Goal: Task Accomplishment & Management: Complete application form

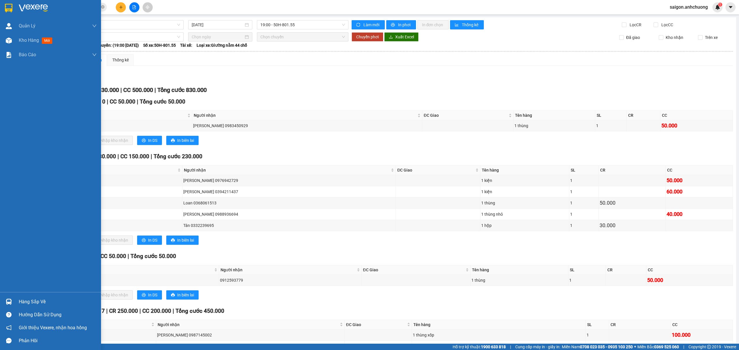
click at [24, 9] on img at bounding box center [33, 8] width 29 height 9
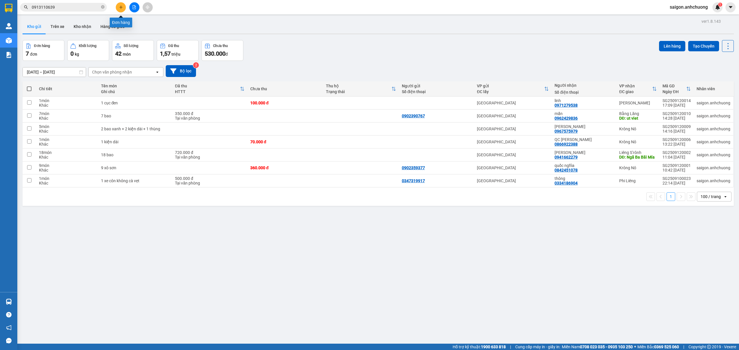
click at [121, 8] on icon "plus" at bounding box center [121, 7] width 4 height 4
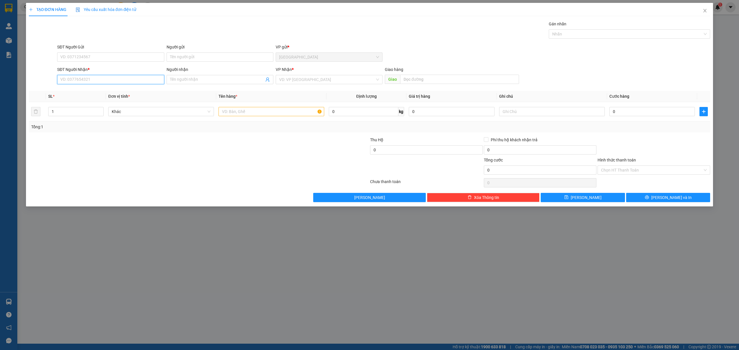
click at [79, 81] on input "SĐT Người Nhận *" at bounding box center [110, 79] width 107 height 9
type input "0963760979"
click at [88, 95] on div "0963760979 - tâm sĩ" at bounding box center [111, 92] width 100 height 6
type input "tâm sĩ"
type input "0963760979"
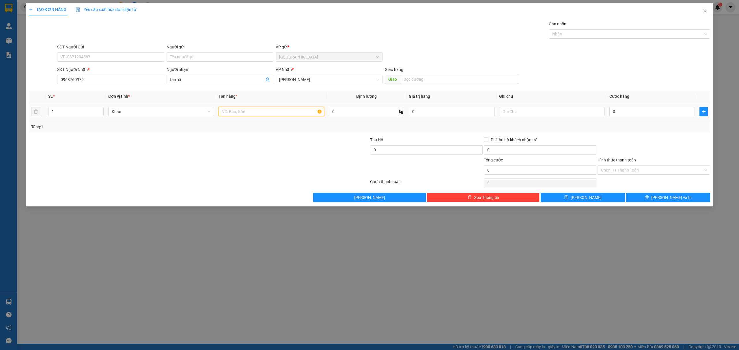
click at [253, 110] on input "text" at bounding box center [271, 111] width 106 height 9
type input "2"
click at [101, 111] on span "Decrease Value" at bounding box center [100, 113] width 6 height 5
type input "2"
click at [100, 110] on icon "up" at bounding box center [100, 110] width 2 height 2
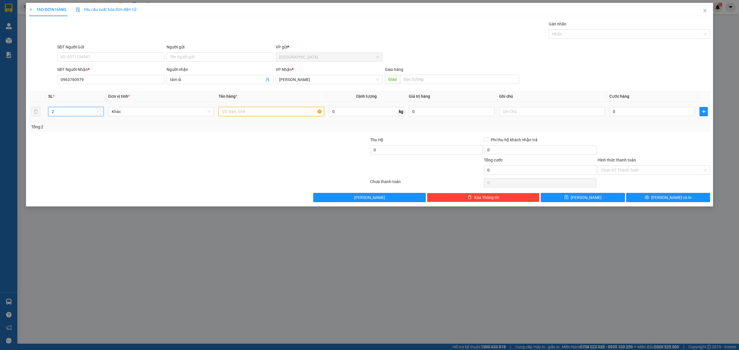
click at [259, 112] on input "text" at bounding box center [271, 111] width 106 height 9
type input "2 thùng"
click at [632, 111] on input "0" at bounding box center [651, 111] width 85 height 9
type input "2"
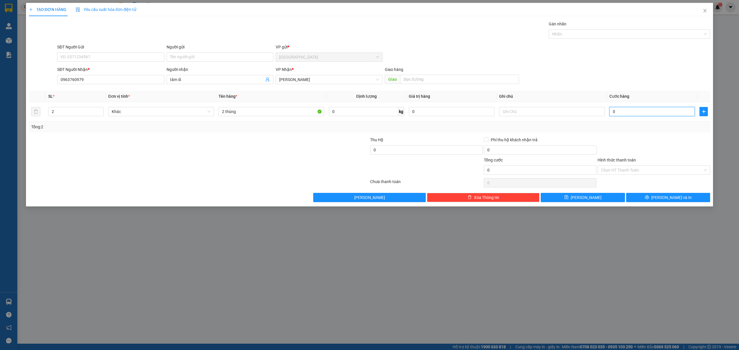
type input "2"
type input "20"
type input "200"
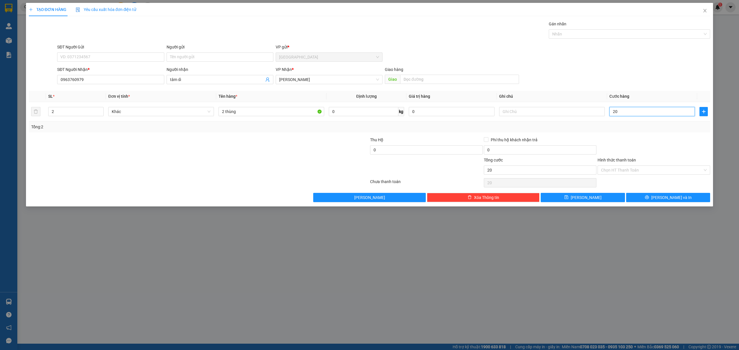
type input "200"
click at [656, 141] on div at bounding box center [654, 147] width 114 height 20
type input "200.000"
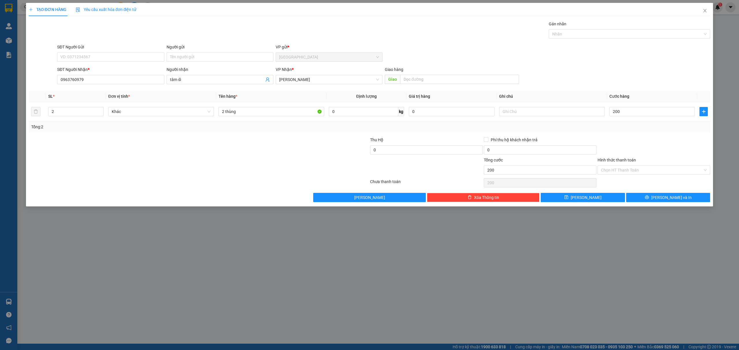
type input "200.000"
click at [654, 196] on button "[PERSON_NAME] và In" at bounding box center [668, 197] width 84 height 9
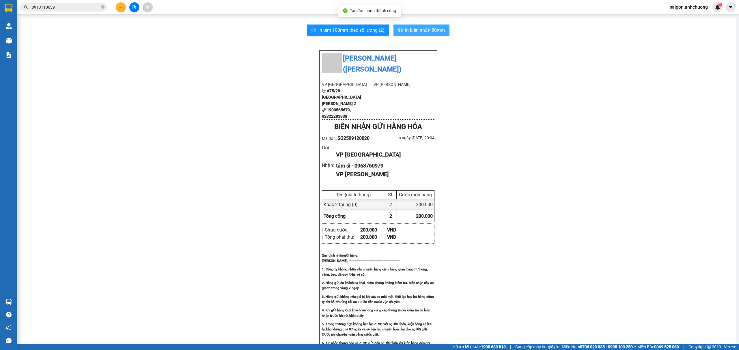
drag, startPoint x: 418, startPoint y: 27, endPoint x: 421, endPoint y: 28, distance: 3.2
click at [419, 27] on span "In biên nhận 80mm" at bounding box center [425, 30] width 40 height 7
click at [335, 31] on span "In tem 100mm theo số lượng (2)" at bounding box center [351, 30] width 66 height 7
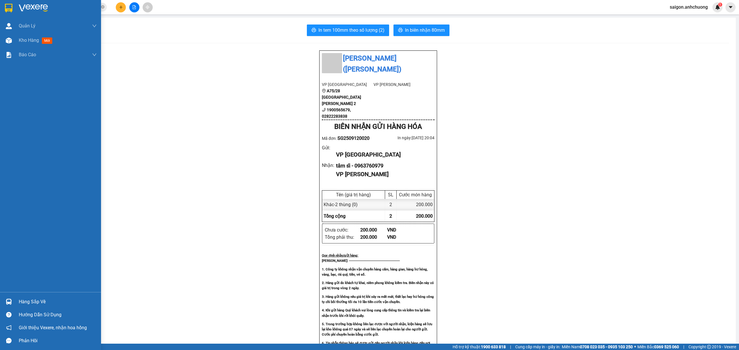
click at [24, 3] on div at bounding box center [50, 9] width 101 height 19
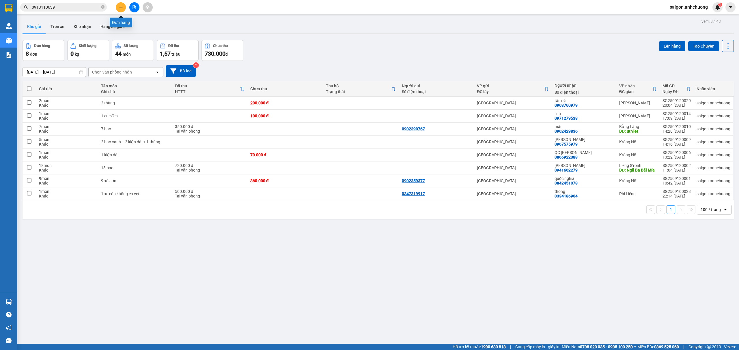
click at [122, 8] on icon "plus" at bounding box center [121, 7] width 4 height 4
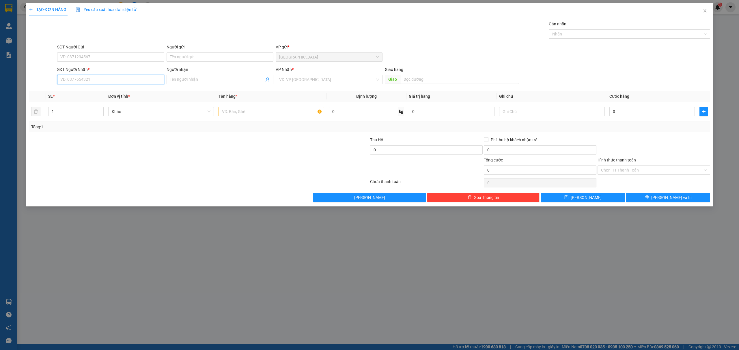
click at [100, 83] on input "SĐT Người Nhận *" at bounding box center [110, 79] width 107 height 9
type input "0965303202"
click at [119, 91] on div "0965303202 - hưng" at bounding box center [111, 92] width 100 height 6
type input "hưng"
type input "0965303202"
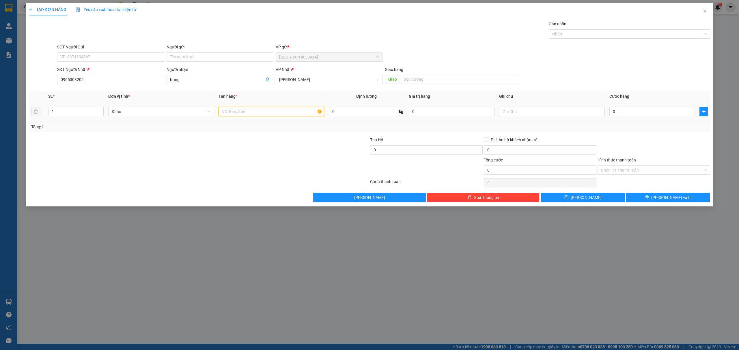
click at [298, 110] on input "text" at bounding box center [271, 111] width 106 height 9
type input "1 hộp"
click at [641, 116] on input "0" at bounding box center [651, 111] width 85 height 9
type input "4"
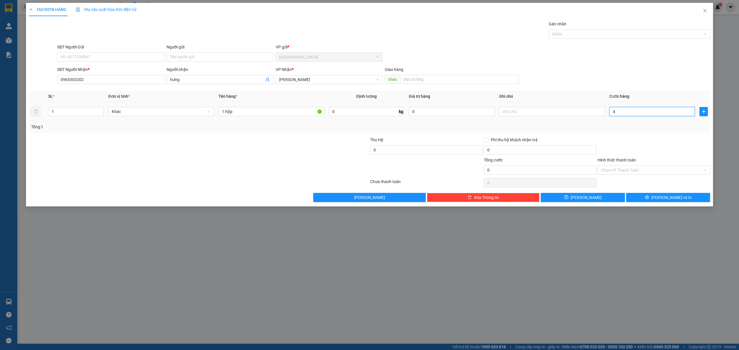
type input "4"
type input "40"
click at [663, 146] on div at bounding box center [654, 147] width 114 height 20
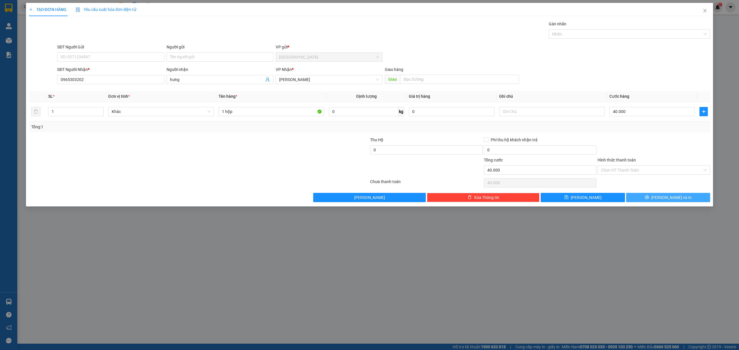
click at [665, 200] on span "[PERSON_NAME] và In" at bounding box center [671, 197] width 40 height 6
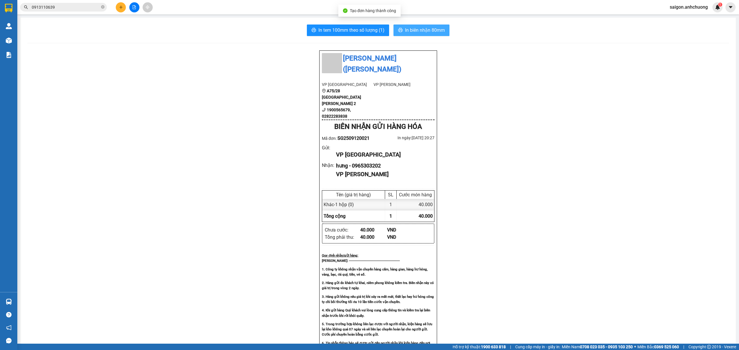
click at [432, 31] on span "In biên nhận 80mm" at bounding box center [425, 30] width 40 height 7
click at [364, 25] on button "In tem 100mm theo số lượng (1)" at bounding box center [348, 31] width 82 height 12
